Goal: Task Accomplishment & Management: Complete application form

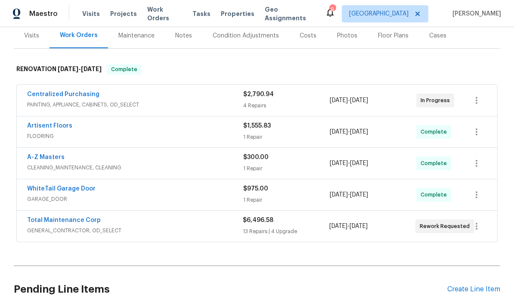
scroll to position [119, 0]
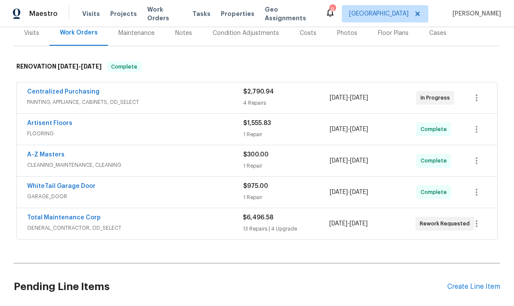
click at [57, 224] on span "GENERAL_CONTRACTOR, OD_SELECT" at bounding box center [135, 228] width 216 height 9
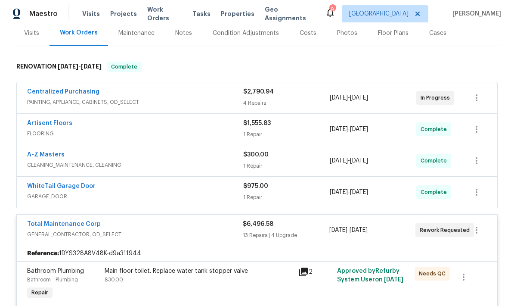
click at [105, 220] on div "Total Maintenance Corp" at bounding box center [135, 225] width 216 height 10
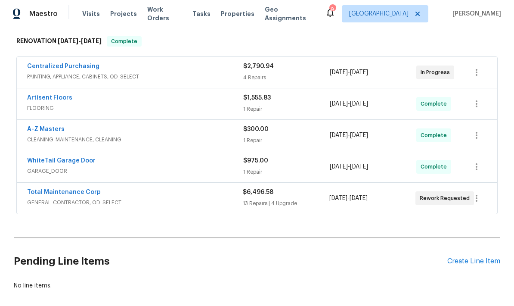
scroll to position [143, 0]
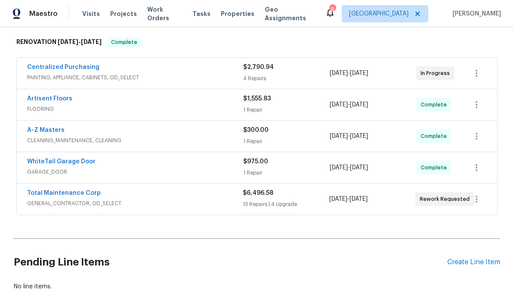
click at [46, 190] on link "Total Maintenance Corp" at bounding box center [64, 193] width 74 height 6
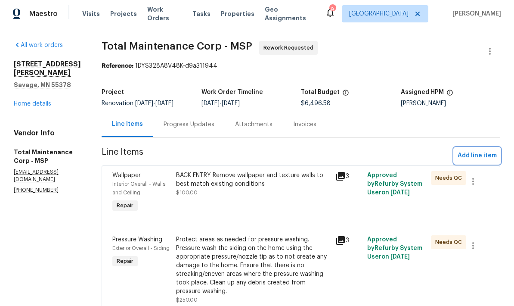
click at [476, 158] on span "Add line item" at bounding box center [477, 155] width 39 height 11
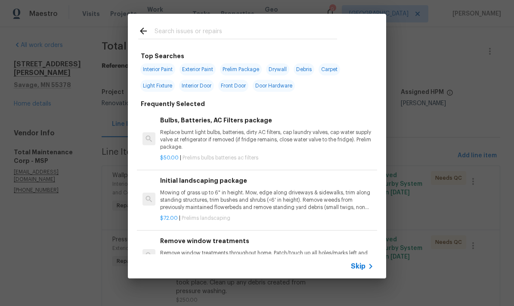
click at [158, 34] on input "text" at bounding box center [246, 32] width 183 height 13
type input "Plumb"
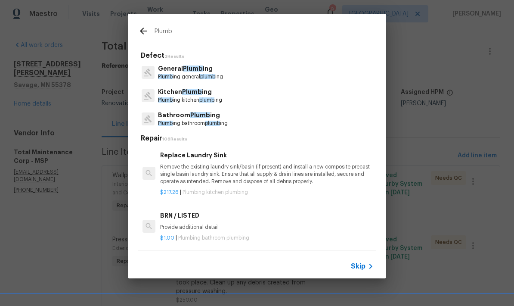
click at [168, 72] on p "General Plumb ing" at bounding box center [190, 68] width 65 height 9
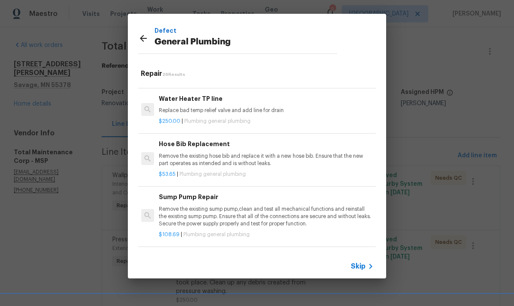
scroll to position [52, 1]
click at [191, 157] on p "Remove the existing hose bib and replace it with a new hose bib. Ensure that th…" at bounding box center [266, 159] width 214 height 15
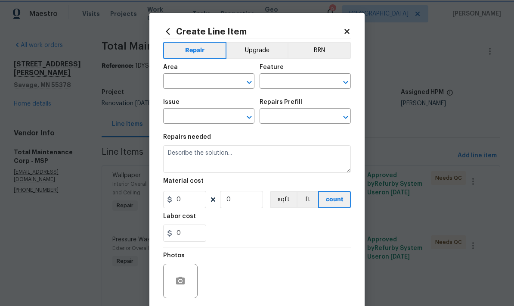
type input "Plumbing"
type input "General Plumbing"
type input "Hose Bib Replacement $53.65"
type textarea "Remove the existing hose bib and replace it with a new hose bib. Ensure that th…"
type input "53.65"
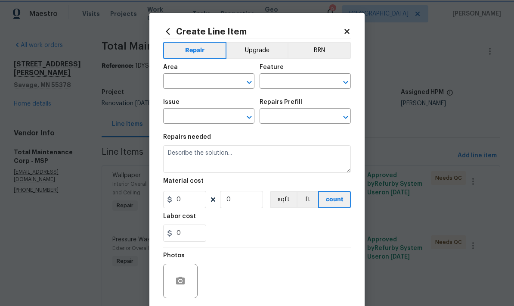
type input "1"
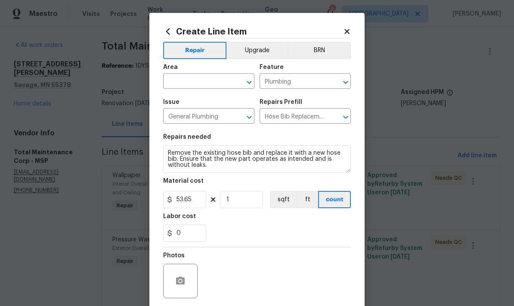
click at [179, 81] on input "text" at bounding box center [196, 81] width 67 height 13
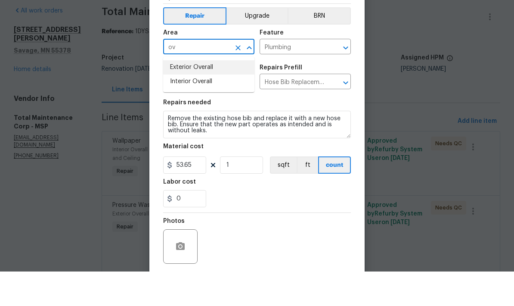
click at [174, 95] on li "Exterior Overall" at bounding box center [208, 102] width 91 height 14
type input "Exterior Overall"
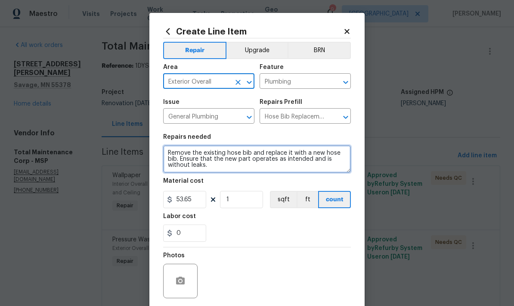
click at [164, 153] on textarea "Remove the existing hose bib and replace it with a new hose bib. Ensure that th…" at bounding box center [257, 159] width 188 height 28
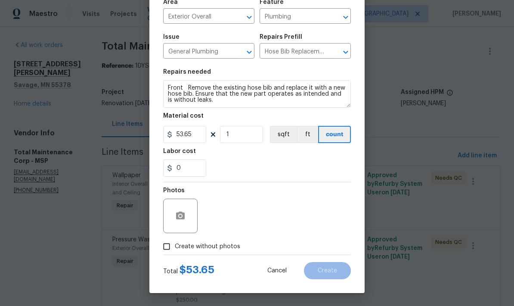
scroll to position [67, 0]
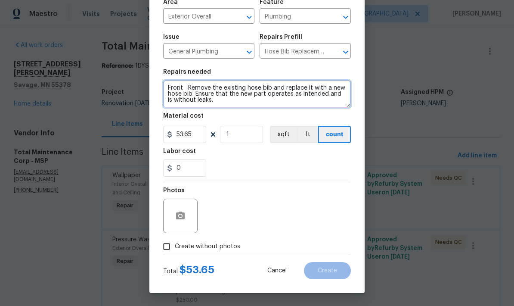
type textarea "Front Remove the existing hose bib and replace it with a new hose bib. Ensure t…"
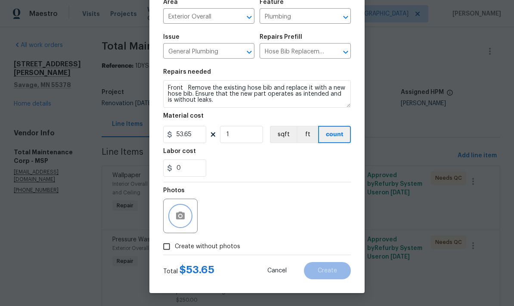
click at [170, 216] on button "button" at bounding box center [180, 215] width 21 height 21
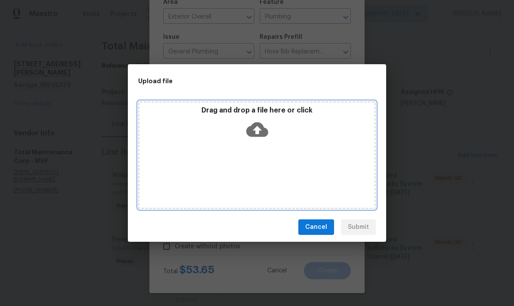
click at [224, 160] on div "Drag and drop a file here or click" at bounding box center [257, 155] width 238 height 108
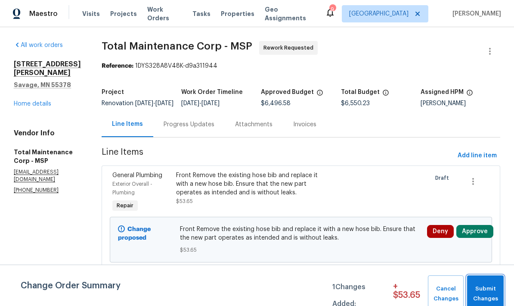
click at [490, 287] on span "Submit Changes" at bounding box center [486, 294] width 28 height 20
